Goal: Task Accomplishment & Management: Manage account settings

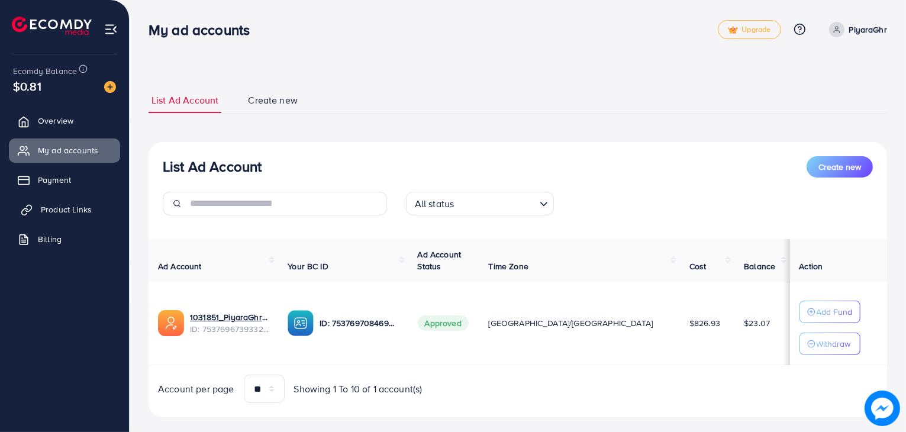
click at [99, 215] on link "Product Links" at bounding box center [64, 210] width 111 height 24
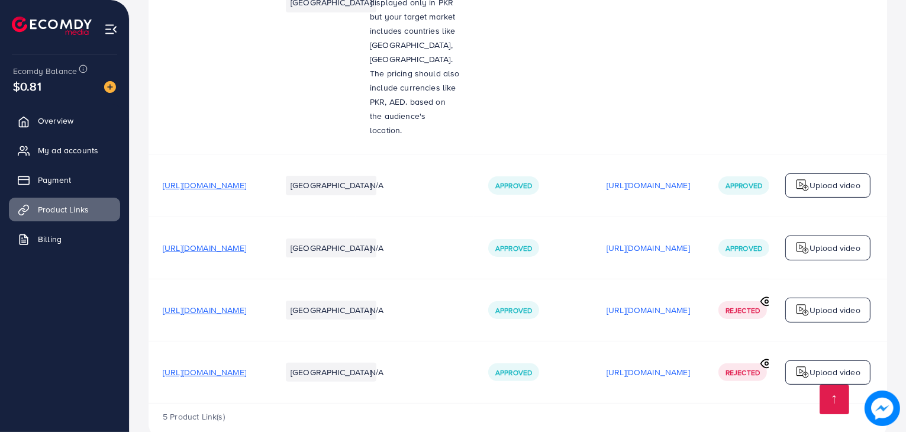
scroll to position [339, 0]
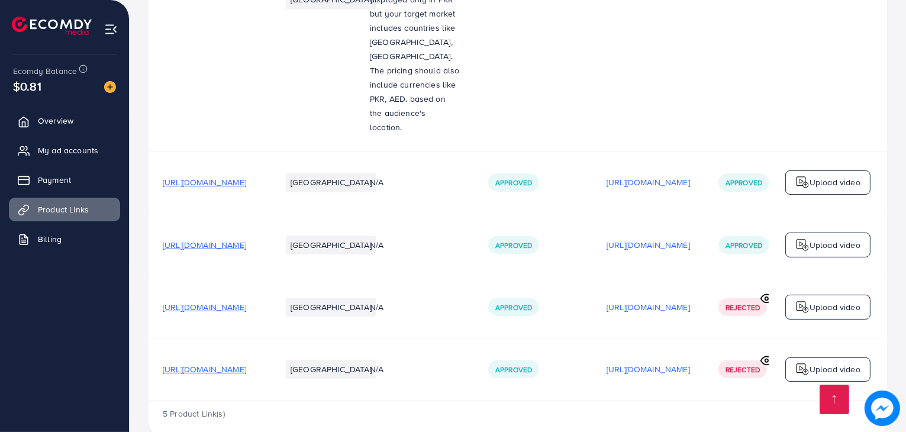
drag, startPoint x: 487, startPoint y: 378, endPoint x: 644, endPoint y: 379, distance: 156.9
click at [644, 401] on div "5 Product Link(s)" at bounding box center [518, 418] width 739 height 34
drag, startPoint x: 644, startPoint y: 378, endPoint x: 772, endPoint y: 377, distance: 127.9
click at [772, 377] on div "Product URLs Target markets Reason rejected Status Product video Status video A…" at bounding box center [518, 112] width 739 height 647
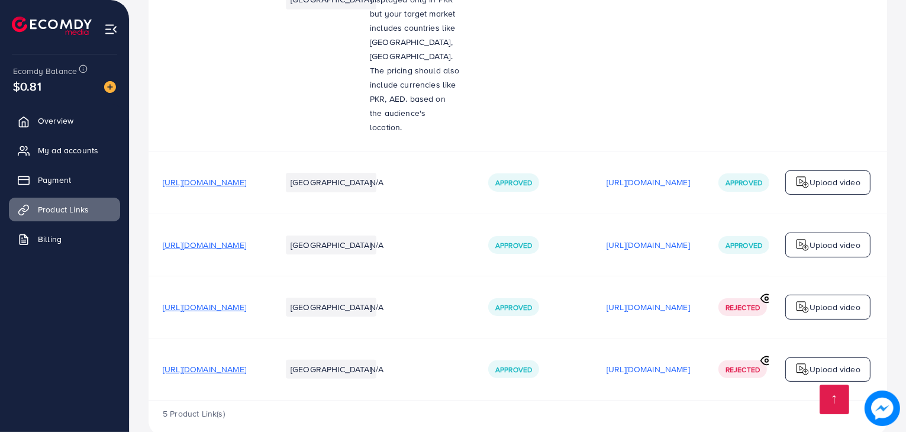
click at [721, 401] on div "5 Product Link(s)" at bounding box center [518, 418] width 739 height 34
click at [356, 372] on td "[GEOGRAPHIC_DATA]" at bounding box center [311, 370] width 89 height 62
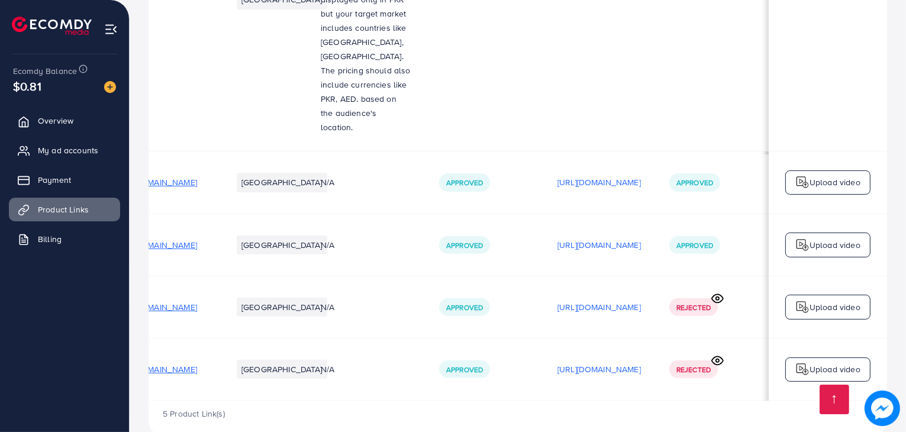
scroll to position [0, 0]
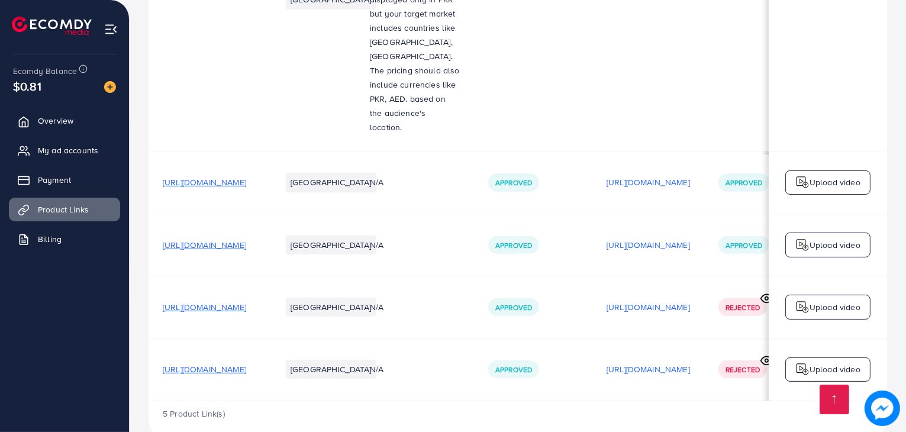
click at [246, 176] on span "[URL][DOMAIN_NAME]" at bounding box center [204, 182] width 83 height 12
click at [690, 175] on p "[URL][DOMAIN_NAME]" at bounding box center [648, 182] width 83 height 14
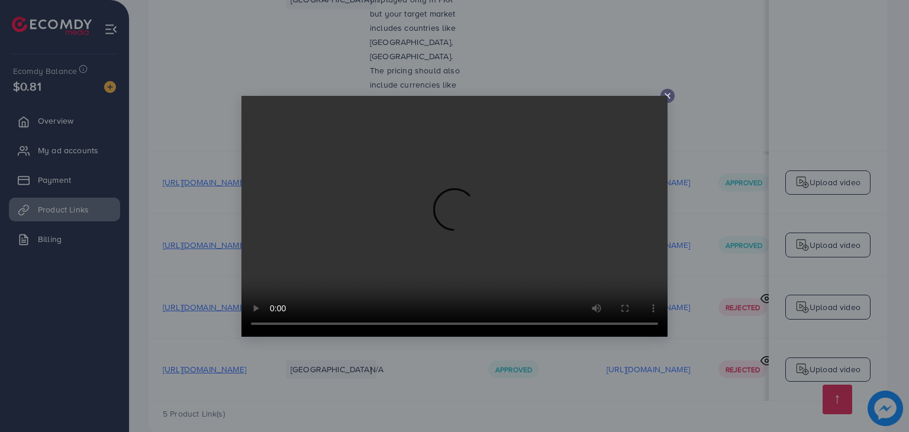
click at [664, 102] on video at bounding box center [455, 216] width 426 height 241
click at [528, 211] on video at bounding box center [455, 216] width 426 height 241
click at [663, 99] on video at bounding box center [455, 216] width 426 height 241
click at [663, 97] on video at bounding box center [455, 216] width 426 height 241
click at [669, 94] on line at bounding box center [667, 96] width 5 height 5
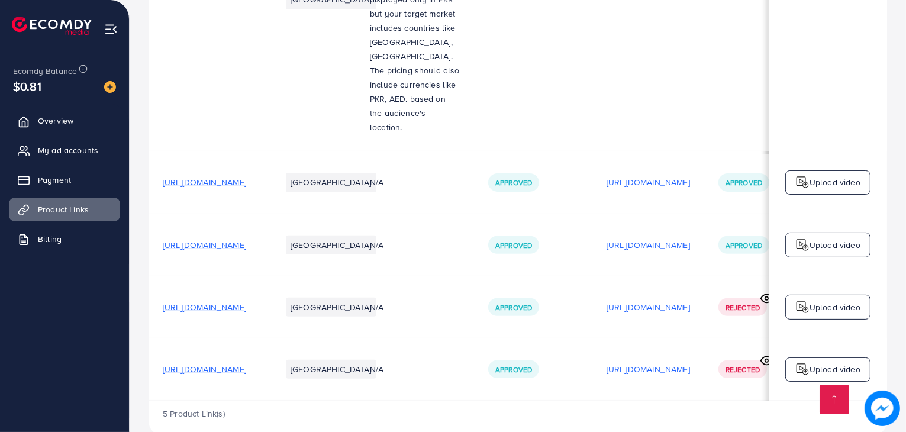
click at [246, 239] on span "[URL][DOMAIN_NAME]" at bounding box center [204, 245] width 83 height 12
click at [690, 238] on p "[URL][DOMAIN_NAME]" at bounding box center [648, 245] width 83 height 14
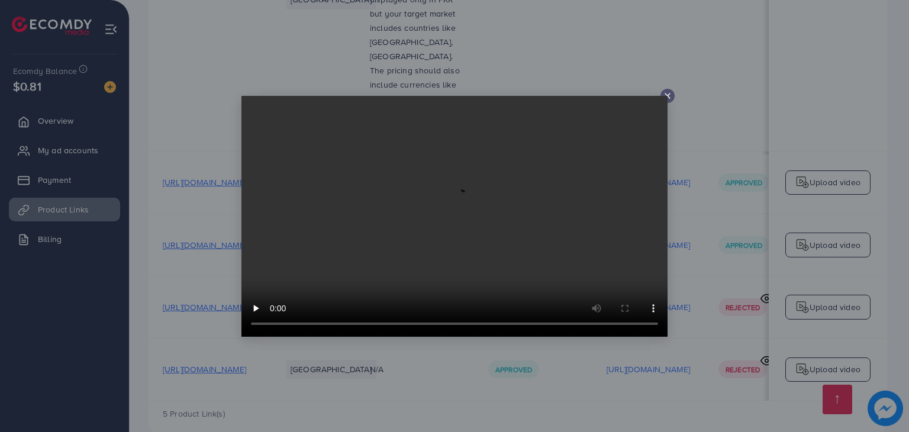
click at [670, 98] on line at bounding box center [667, 96] width 5 height 5
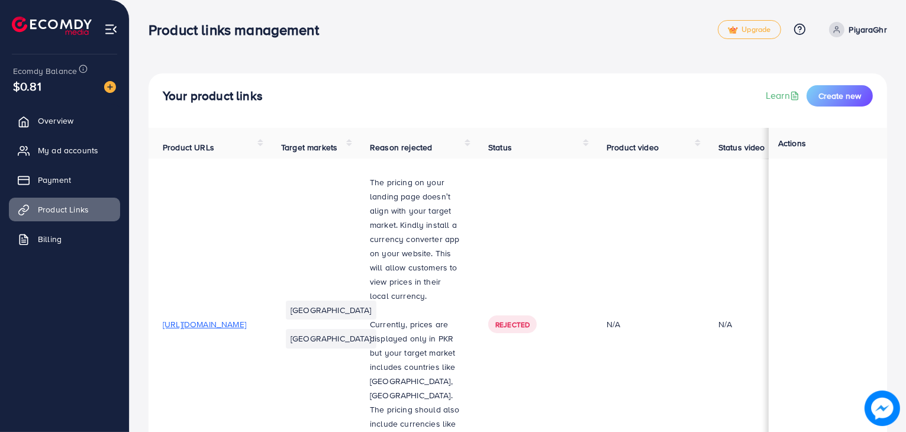
click at [530, 320] on span "Rejected" at bounding box center [513, 325] width 34 height 10
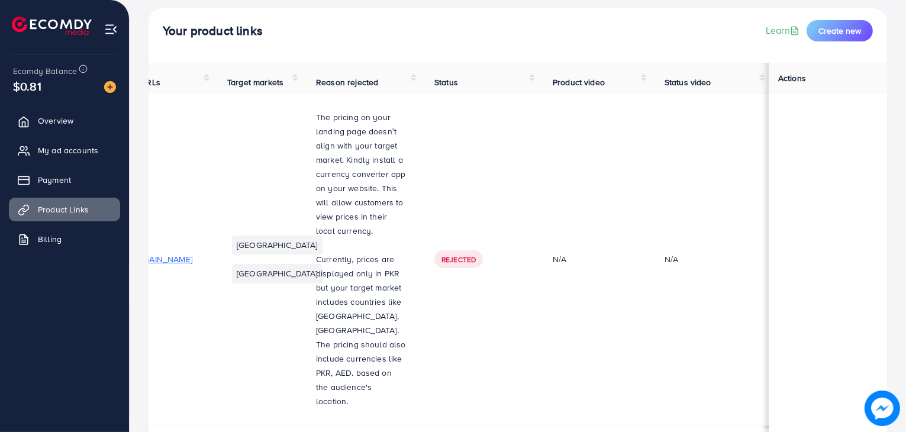
scroll to position [43, 0]
